Goal: Task Accomplishment & Management: Manage account settings

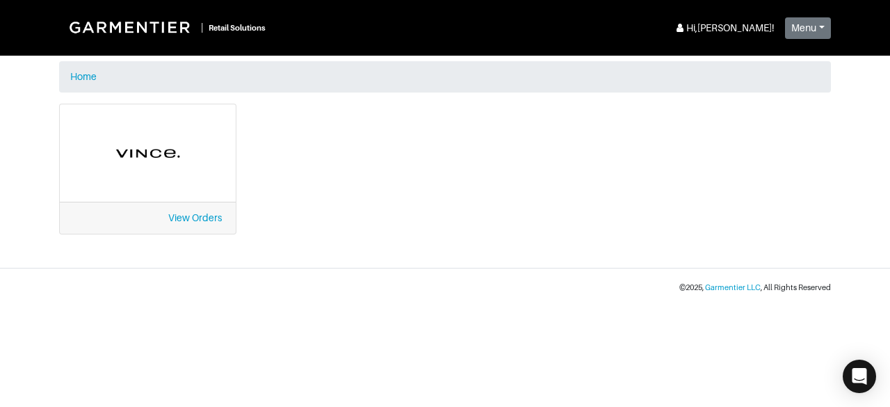
click at [136, 213] on div "View Orders" at bounding box center [148, 218] width 176 height 32
click at [178, 221] on link "View Orders" at bounding box center [195, 217] width 54 height 11
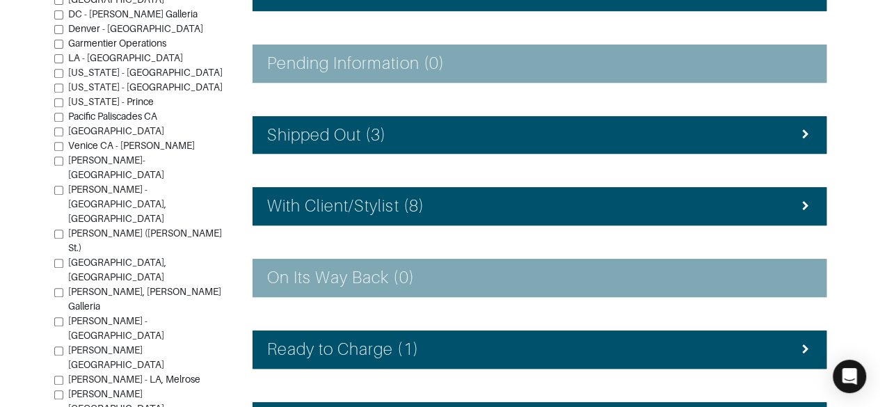
scroll to position [272, 0]
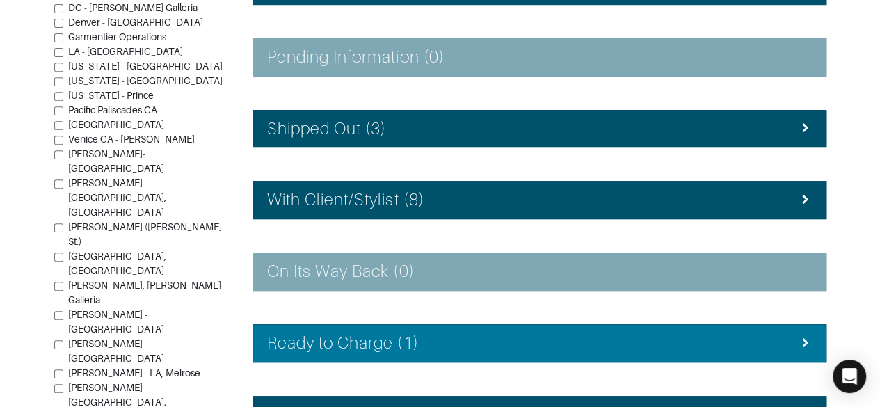
click at [492, 351] on li "Ready to Charge (1)" at bounding box center [540, 343] width 574 height 38
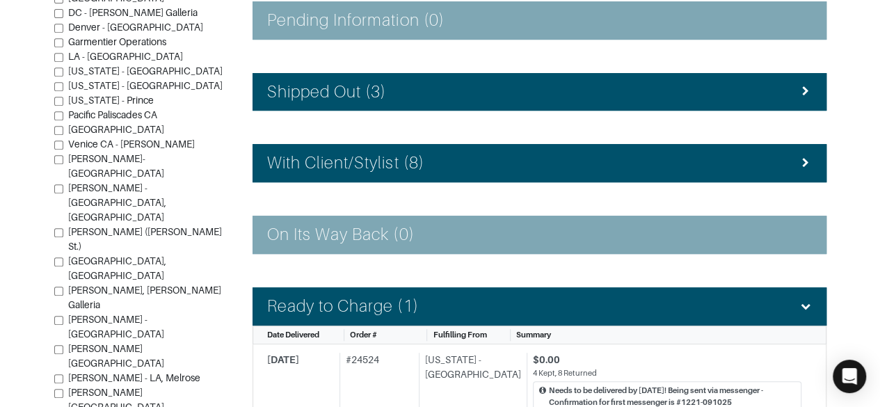
scroll to position [305, 0]
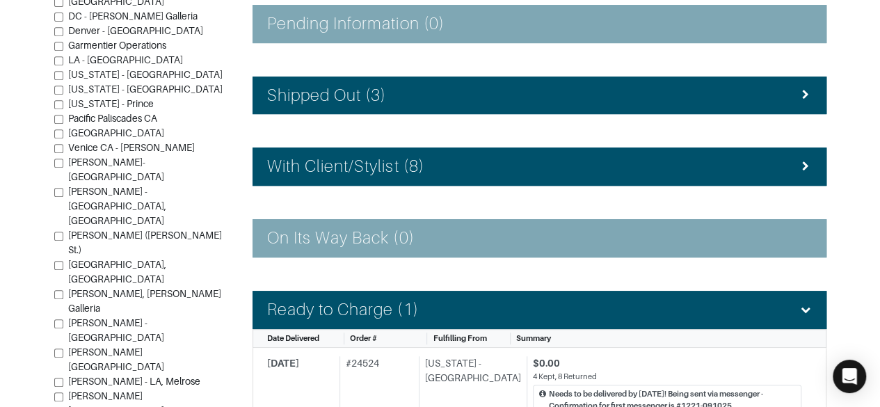
click at [776, 159] on div "With Client/Stylist (8)" at bounding box center [539, 167] width 545 height 20
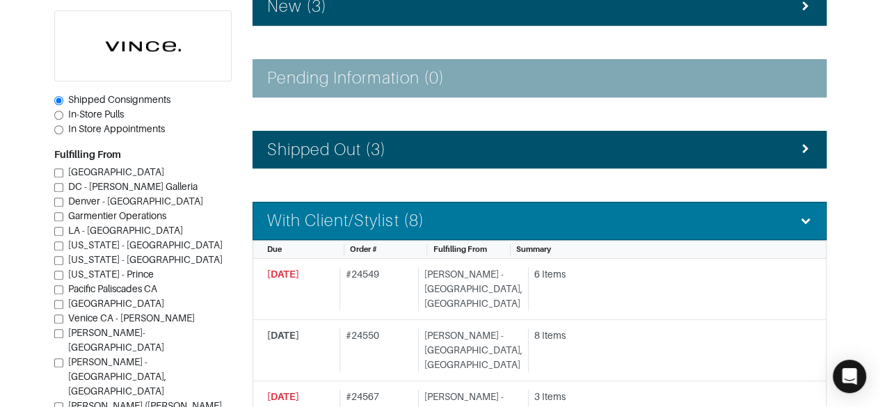
scroll to position [248, 0]
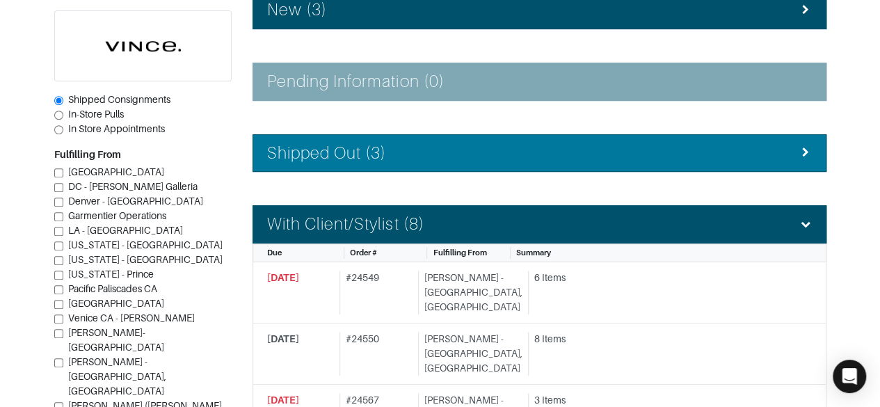
click at [785, 154] on div "Shipped Out (3)" at bounding box center [539, 153] width 545 height 20
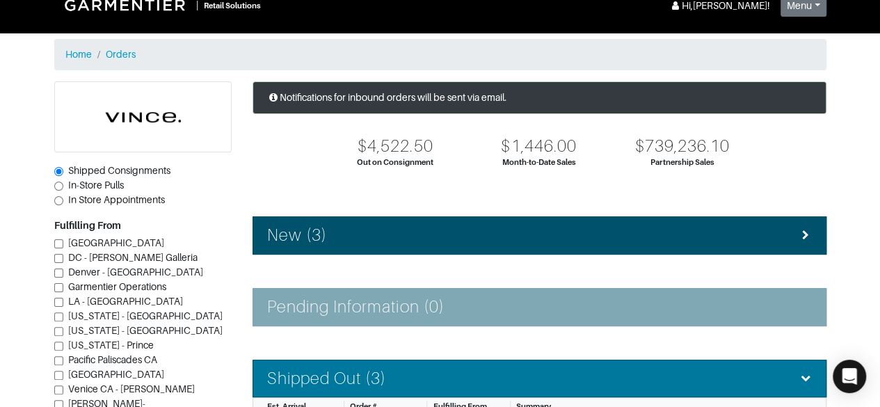
scroll to position [0, 0]
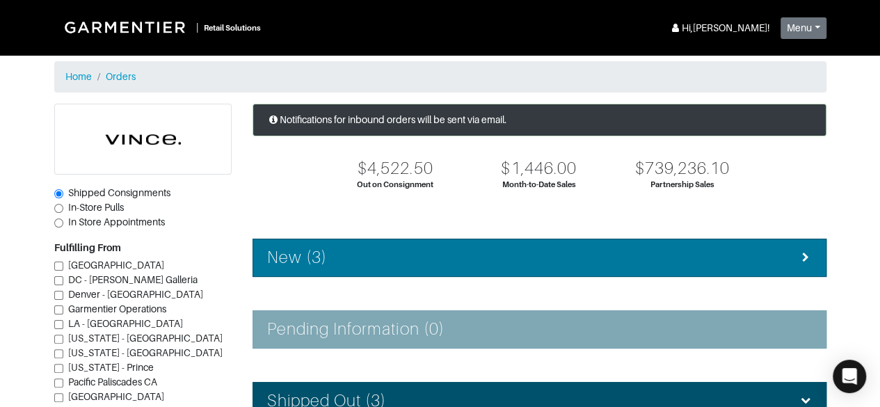
click at [812, 259] on li "New (3)" at bounding box center [540, 258] width 574 height 38
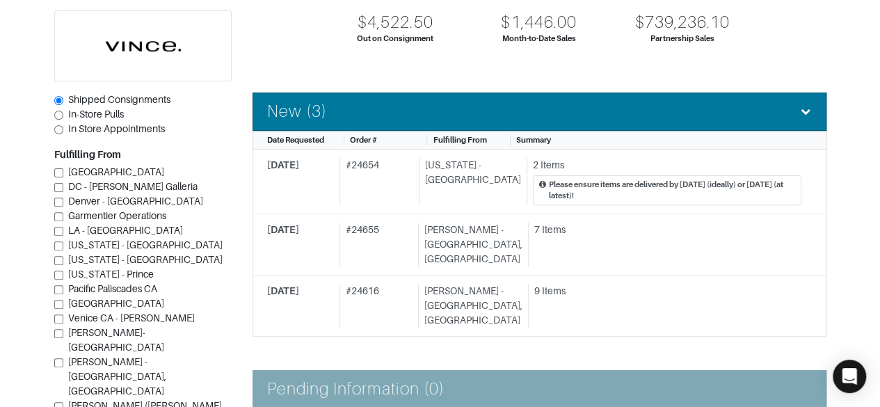
scroll to position [71, 0]
